Goal: Task Accomplishment & Management: Use online tool/utility

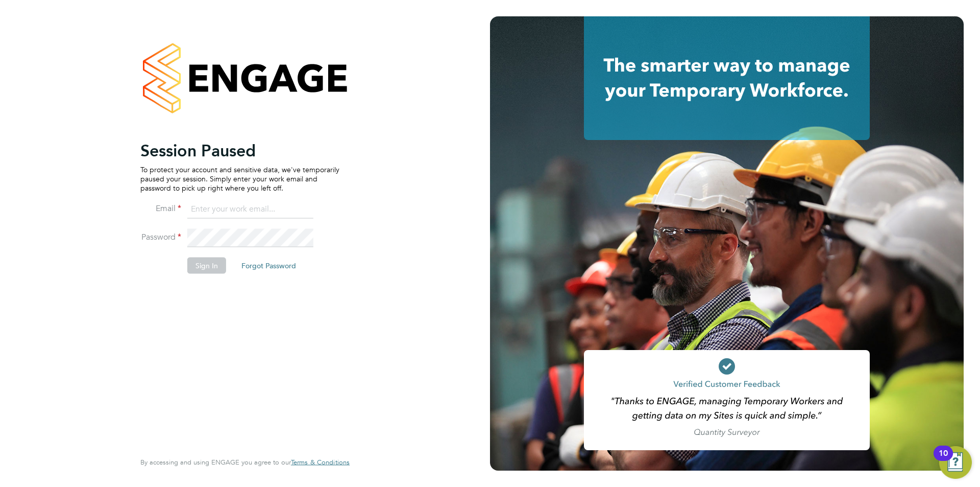
type input "[PERSON_NAME][EMAIL_ADDRESS][DOMAIN_NAME]"
click at [193, 270] on button "Sign In" at bounding box center [206, 265] width 39 height 16
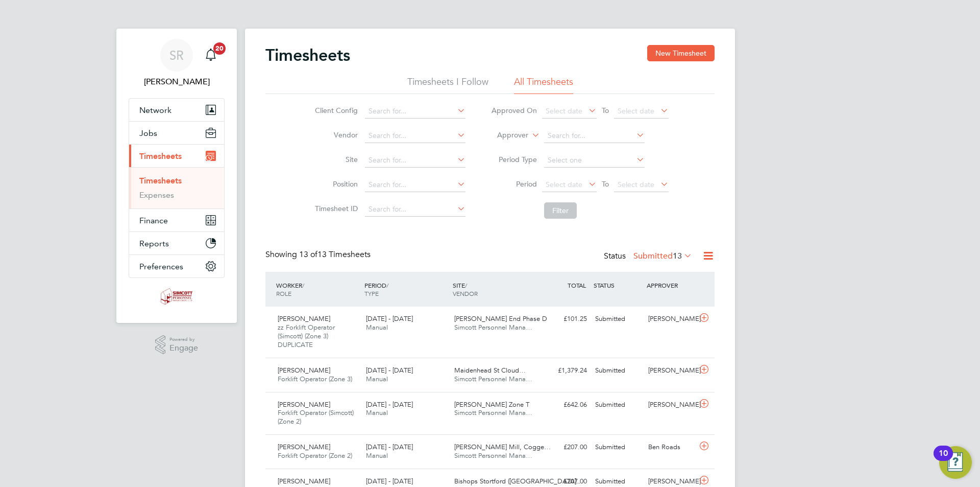
click at [706, 257] on icon at bounding box center [708, 255] width 13 height 13
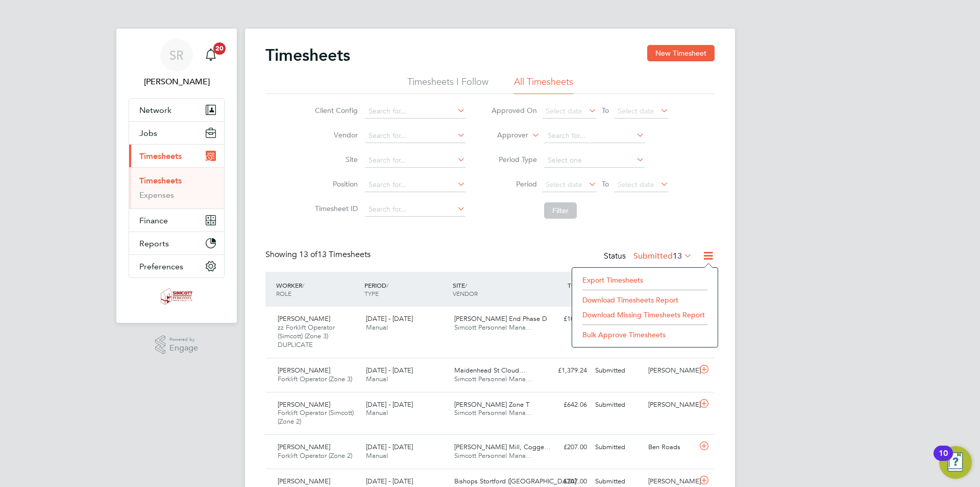
click at [635, 277] on li "Export Timesheets" at bounding box center [645, 280] width 135 height 14
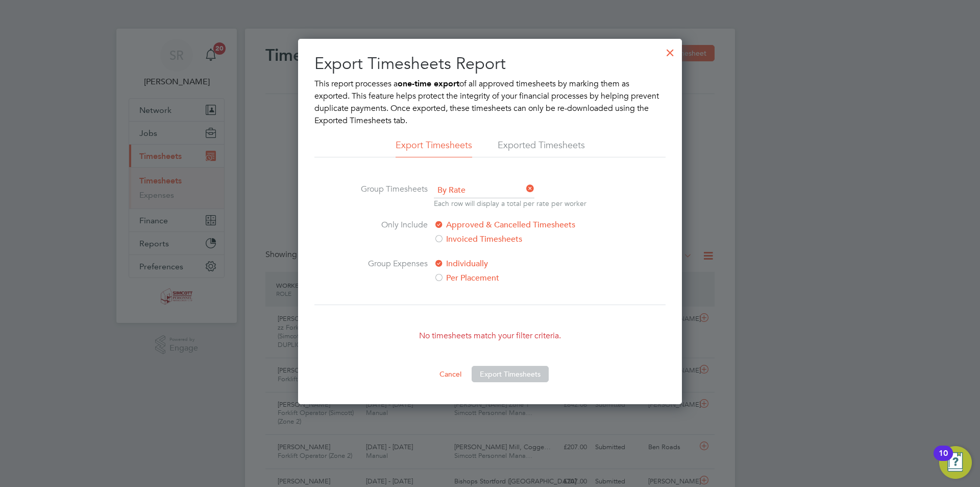
click at [679, 42] on div at bounding box center [670, 50] width 18 height 18
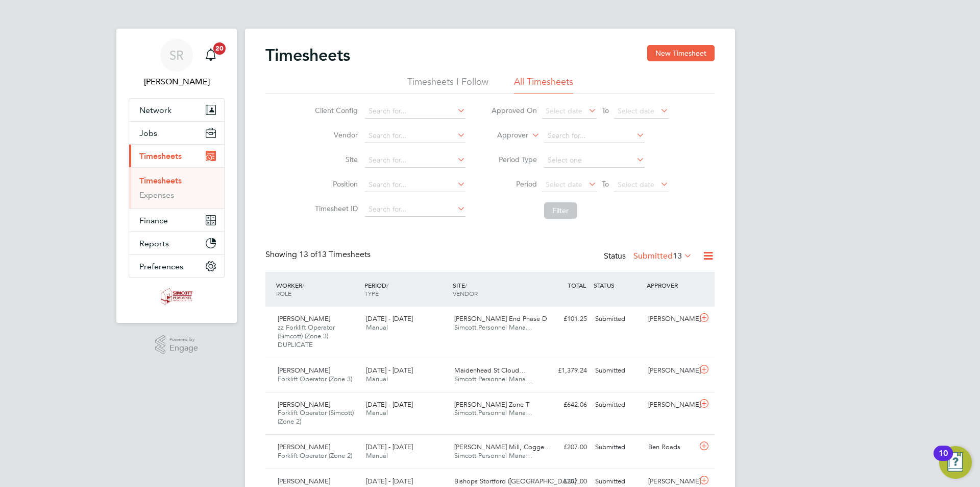
click at [670, 50] on div at bounding box center [670, 50] width 18 height 18
click at [822, 223] on div "SR Scott Ridgers Notifications 20 Applications: Network Team Members Businesses…" at bounding box center [490, 423] width 980 height 847
click at [709, 253] on icon at bounding box center [708, 255] width 13 height 13
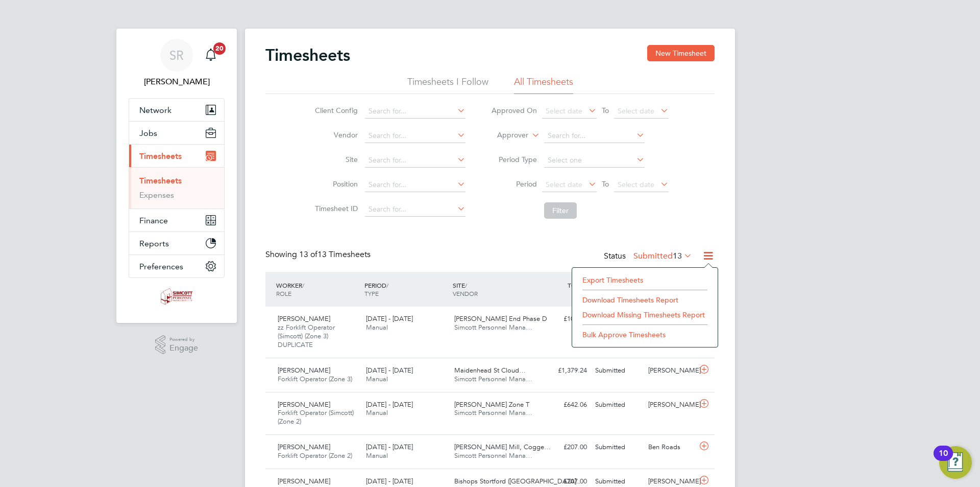
click at [606, 280] on li "Export Timesheets" at bounding box center [645, 280] width 135 height 14
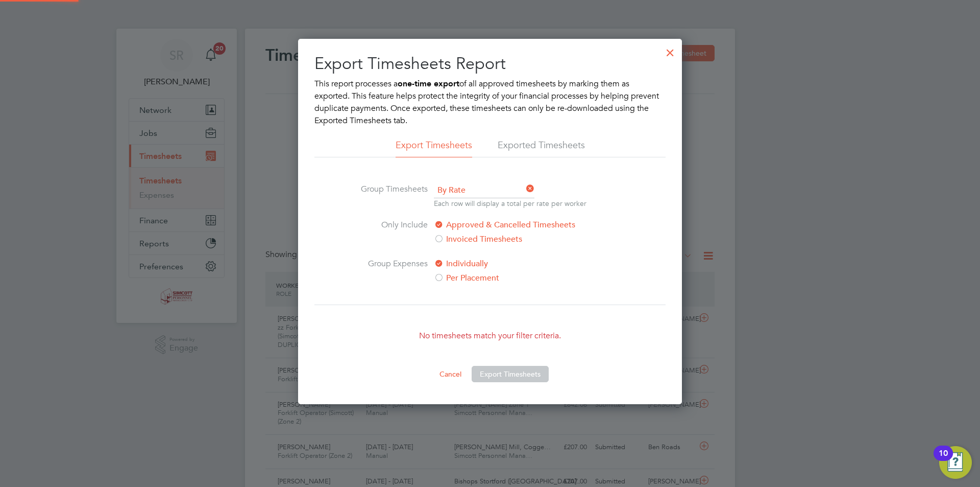
scroll to position [5, 5]
click at [671, 52] on div at bounding box center [670, 50] width 18 height 18
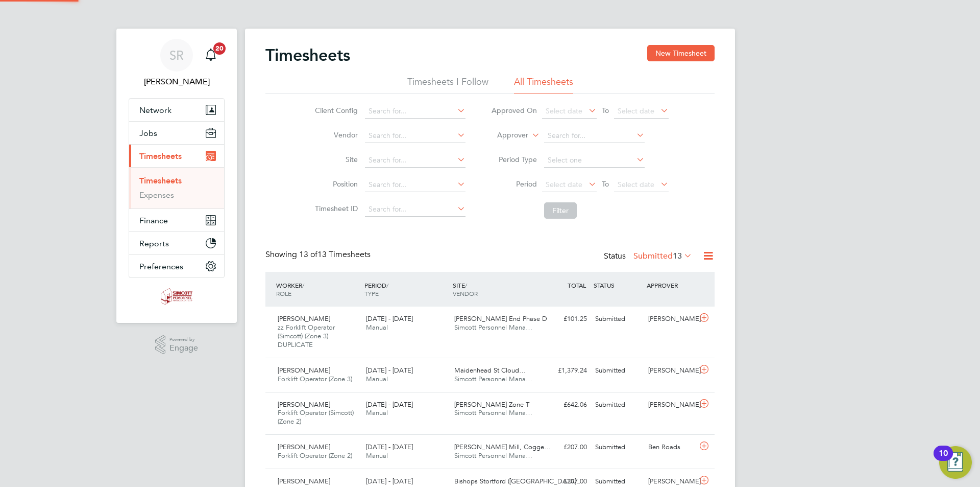
scroll to position [34, 89]
